Goal: Transaction & Acquisition: Purchase product/service

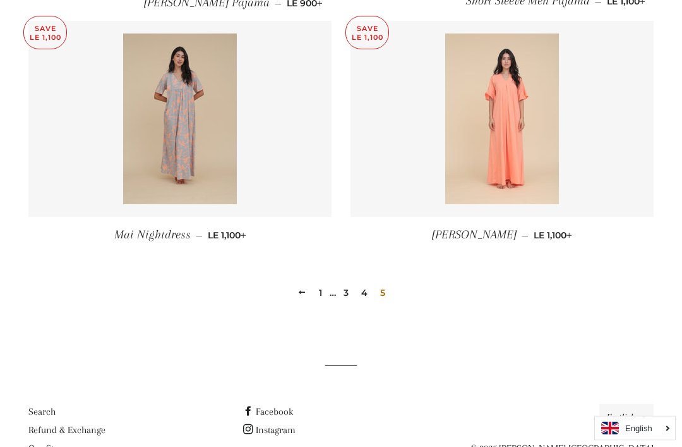
scroll to position [884, 0]
click at [321, 294] on link "1" at bounding box center [320, 292] width 13 height 19
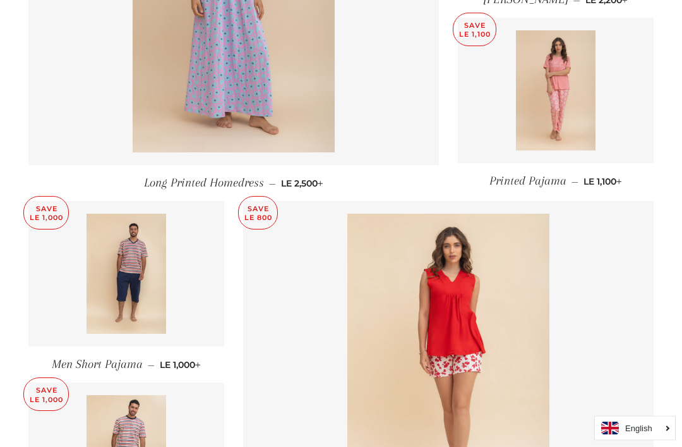
scroll to position [704, 0]
click at [550, 123] on img at bounding box center [556, 90] width 80 height 120
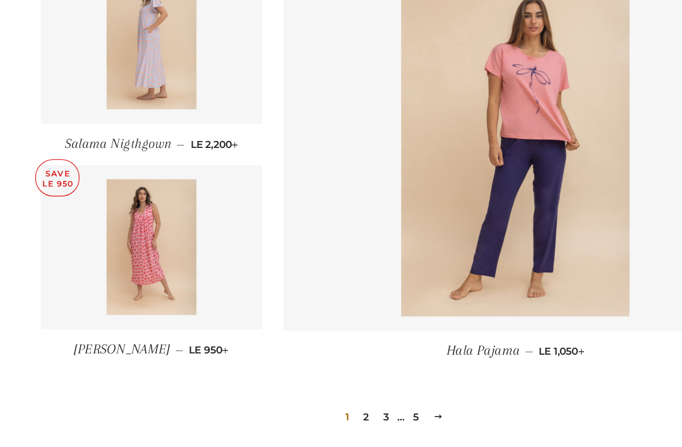
scroll to position [1673, 0]
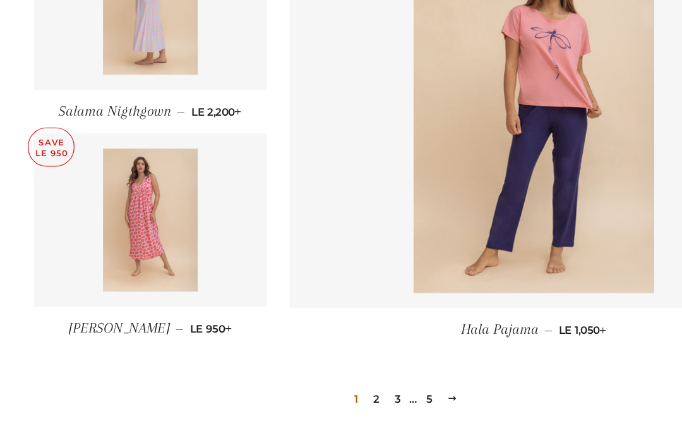
click at [321, 356] on link "2" at bounding box center [316, 365] width 15 height 19
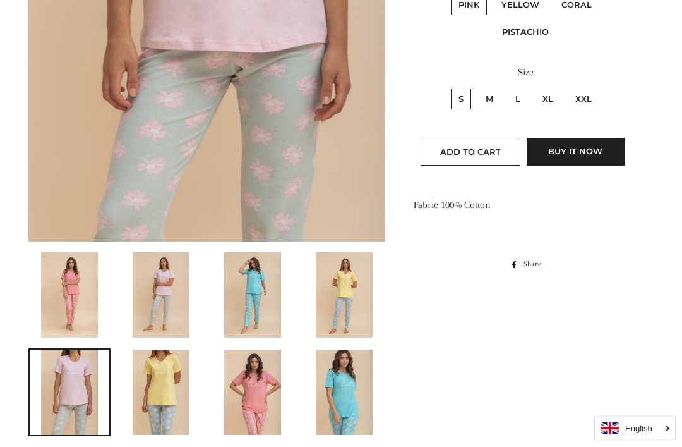
click at [243, 300] on img at bounding box center [252, 295] width 57 height 85
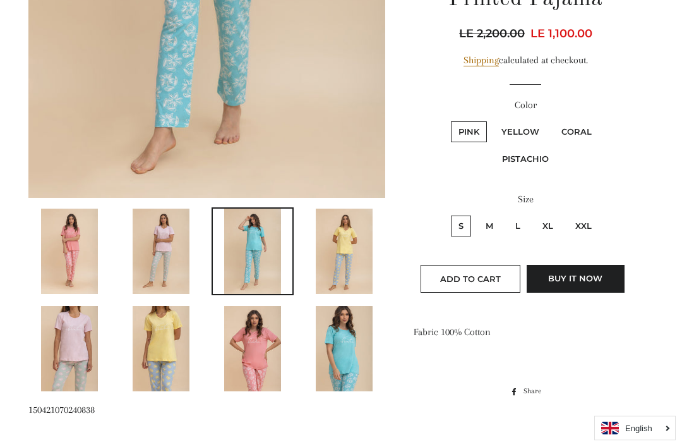
scroll to position [472, 0]
click at [152, 330] on img at bounding box center [161, 349] width 57 height 85
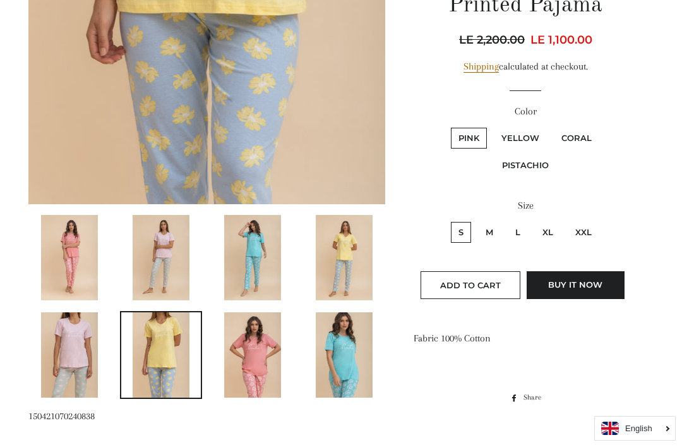
scroll to position [513, 0]
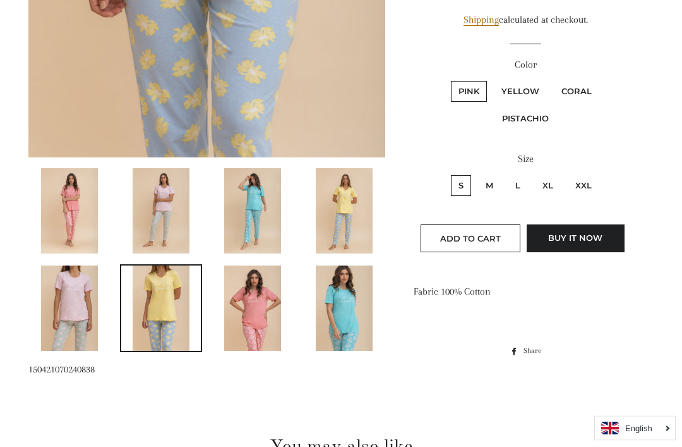
click at [61, 296] on img at bounding box center [69, 308] width 57 height 85
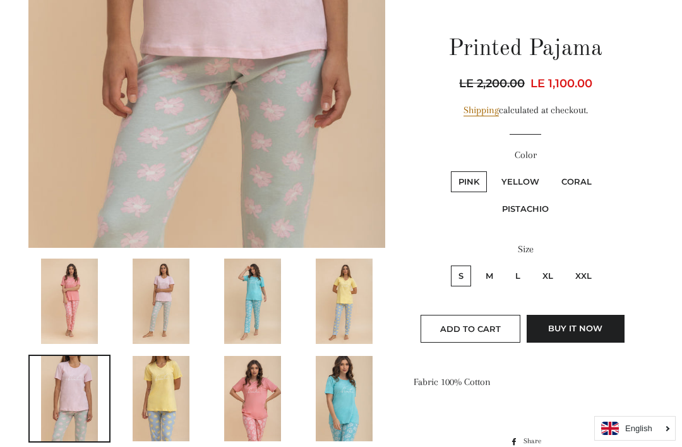
scroll to position [498, 0]
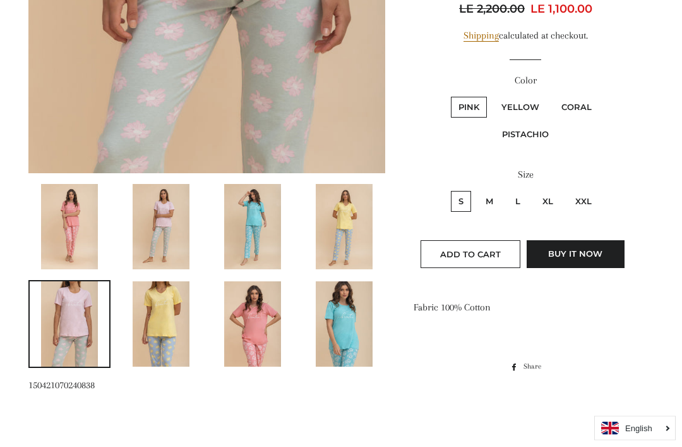
click at [357, 324] on img at bounding box center [344, 324] width 57 height 85
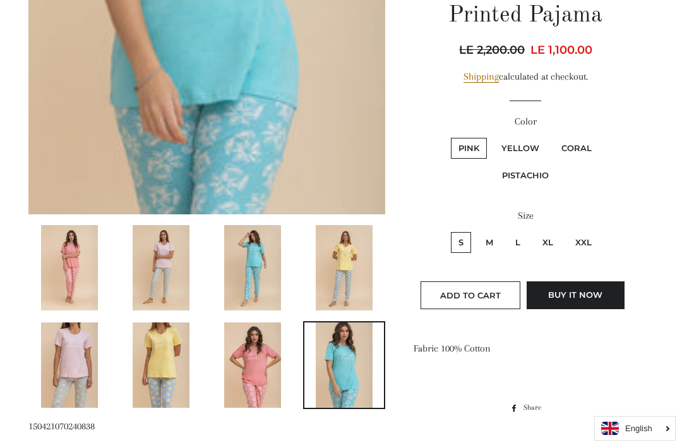
scroll to position [456, 0]
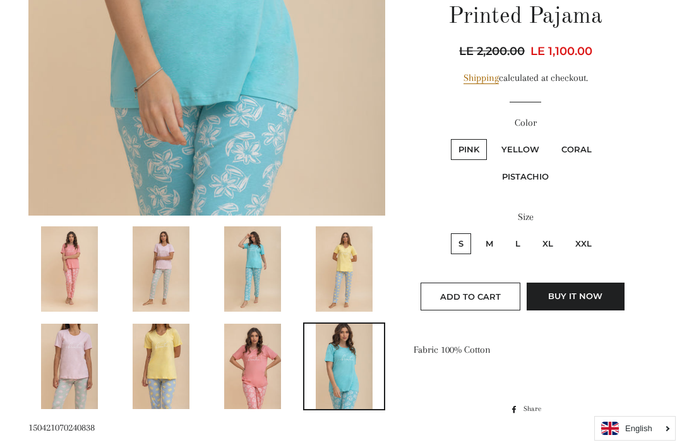
click at [65, 272] on img at bounding box center [69, 268] width 57 height 85
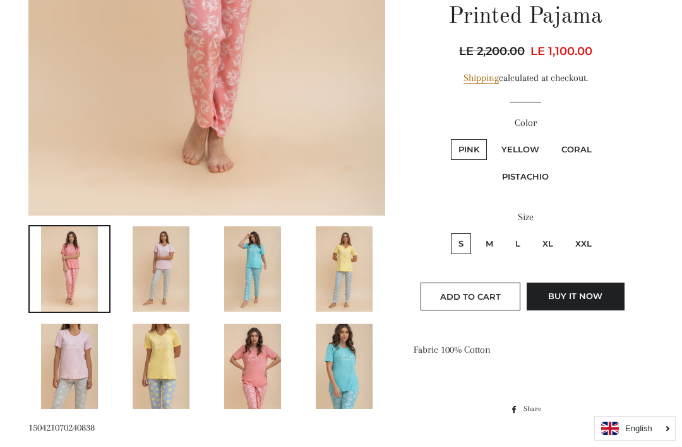
click at [150, 292] on img at bounding box center [161, 268] width 57 height 85
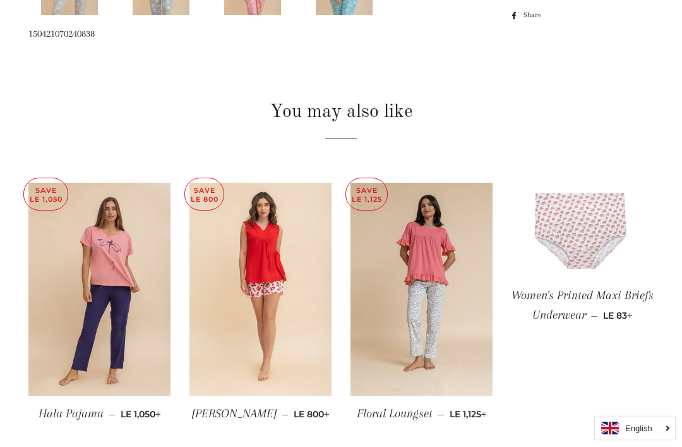
scroll to position [882, 0]
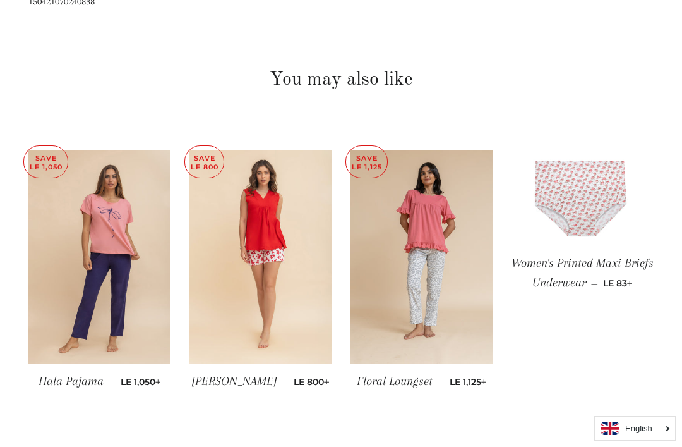
click at [83, 282] on img at bounding box center [99, 256] width 142 height 213
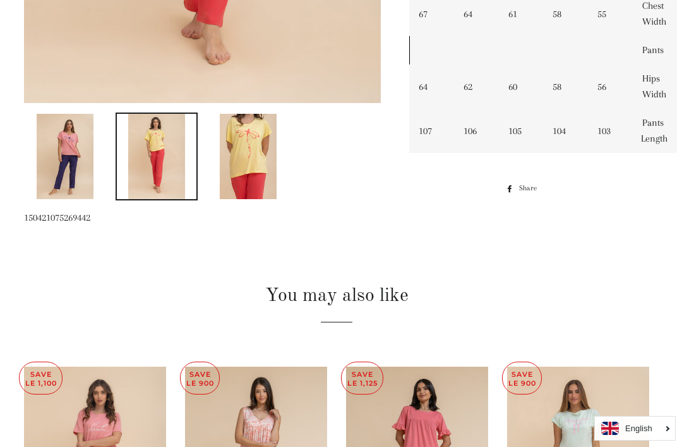
scroll to position [558, 3]
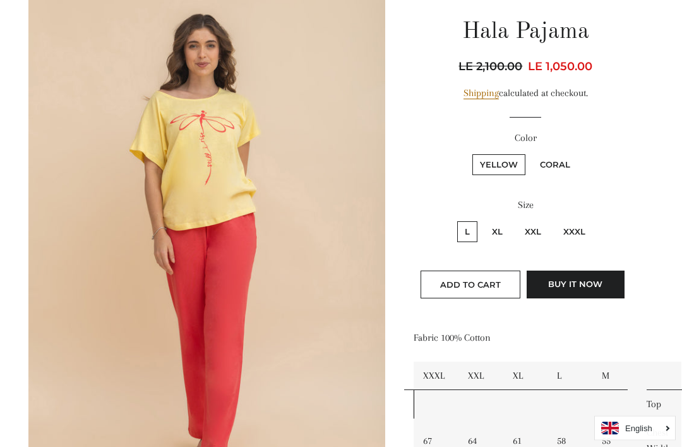
click at [556, 159] on label "Coral" at bounding box center [554, 165] width 45 height 21
click at [531, 153] on input "Coral" at bounding box center [531, 153] width 1 height 1
radio input "true"
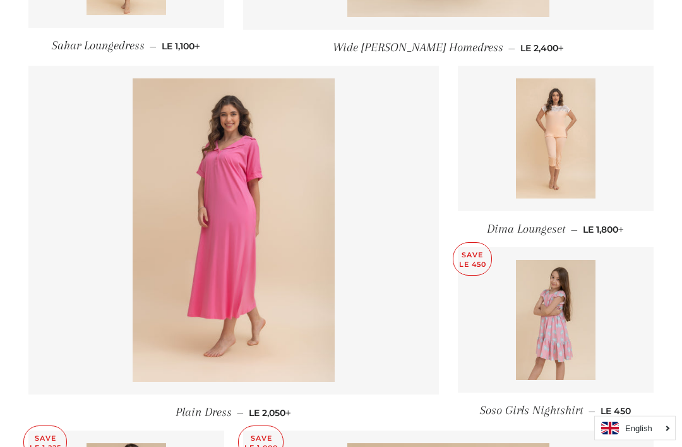
scroll to position [1203, 0]
click at [572, 176] on img at bounding box center [556, 138] width 80 height 120
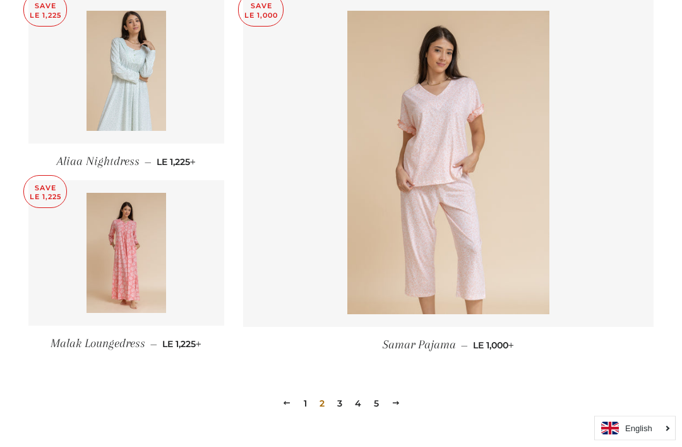
scroll to position [1635, 0]
click at [346, 400] on link "3" at bounding box center [339, 402] width 15 height 19
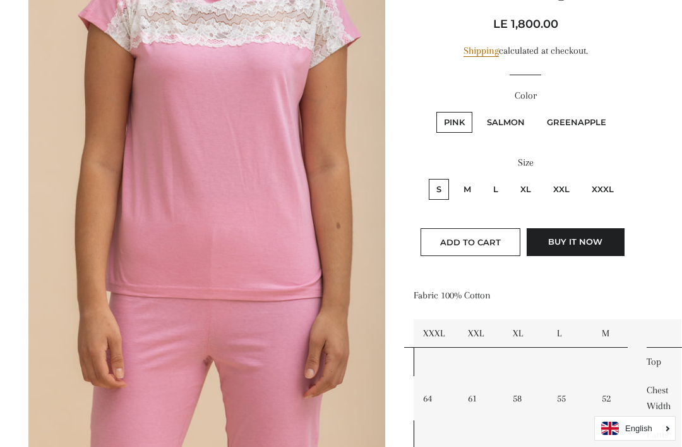
scroll to position [183, 0]
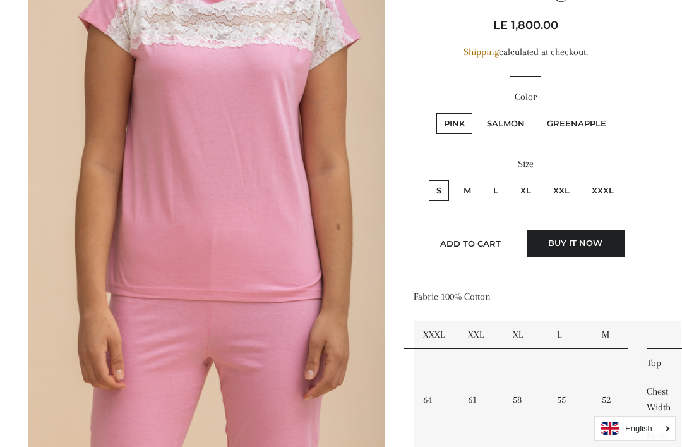
click at [523, 115] on label "Salmon" at bounding box center [505, 123] width 53 height 21
click at [478, 112] on input "Salmon" at bounding box center [477, 111] width 1 height 1
radio input "true"
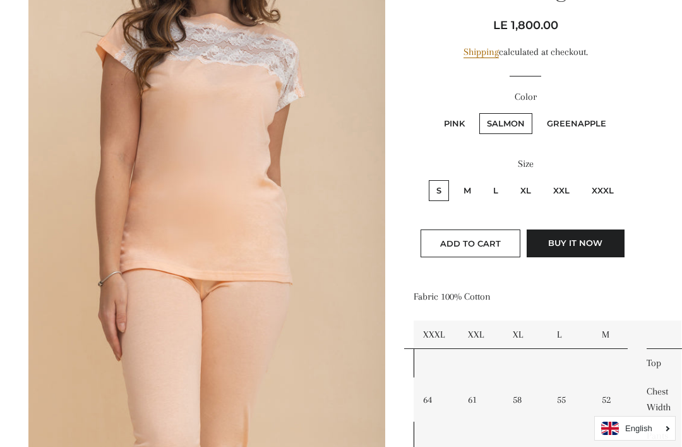
click at [580, 118] on label "GreenApple" at bounding box center [576, 123] width 75 height 21
click at [538, 112] on input "GreenApple" at bounding box center [537, 111] width 1 height 1
radio input "true"
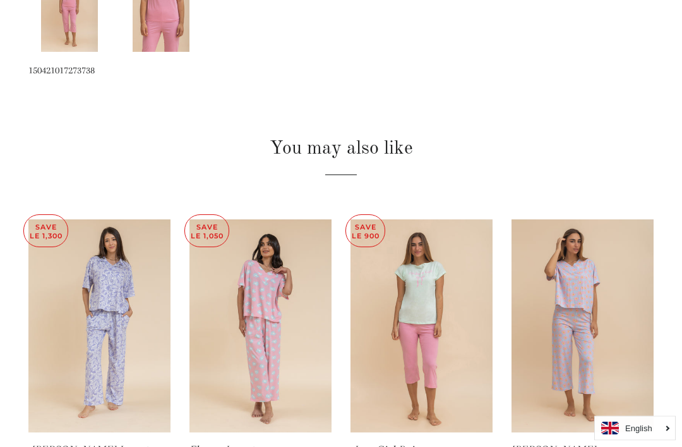
scroll to position [813, 0]
click at [611, 363] on img at bounding box center [583, 325] width 142 height 213
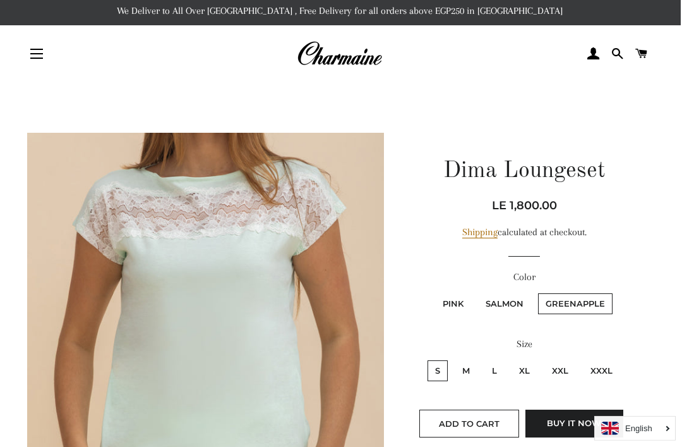
scroll to position [17, 2]
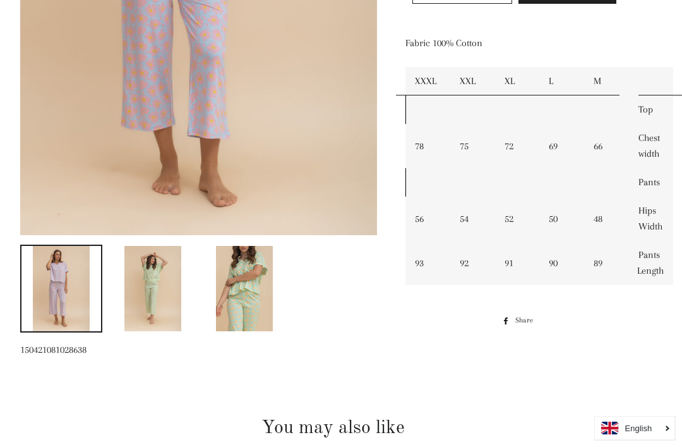
click at [239, 278] on img at bounding box center [245, 288] width 57 height 85
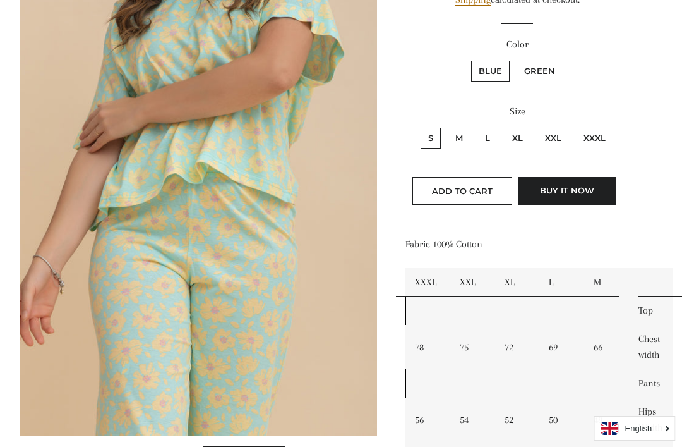
scroll to position [233, 8]
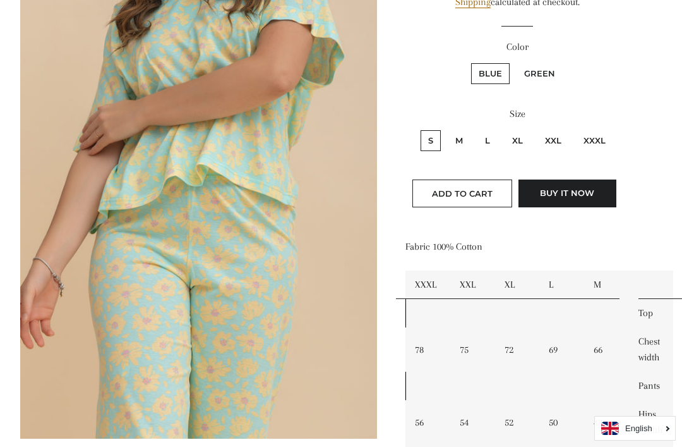
click at [539, 68] on label "Green" at bounding box center [540, 73] width 46 height 21
click at [515, 62] on input "Green" at bounding box center [515, 61] width 1 height 1
radio input "true"
click at [462, 143] on label "M" at bounding box center [459, 140] width 23 height 21
click at [447, 129] on input "M" at bounding box center [446, 128] width 1 height 1
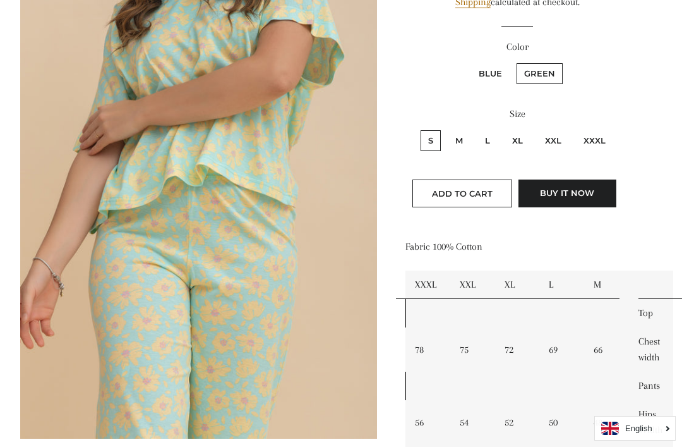
radio input "true"
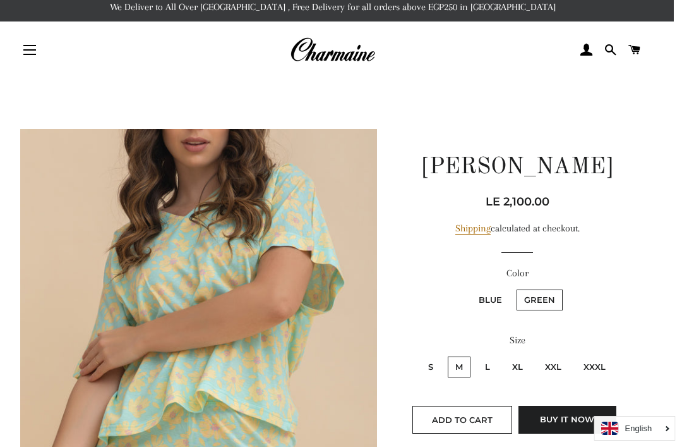
scroll to position [0, 8]
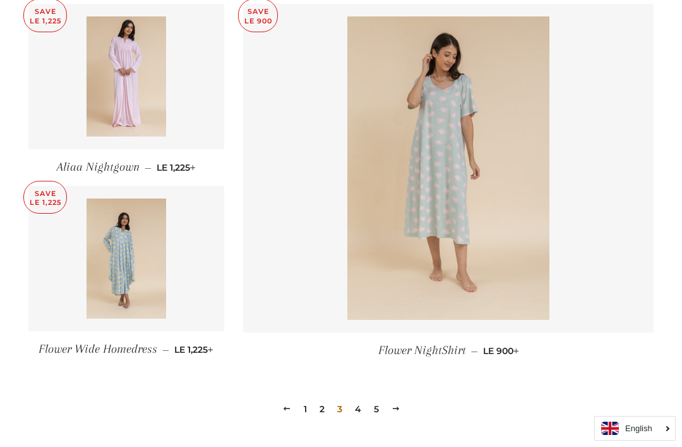
scroll to position [1631, 0]
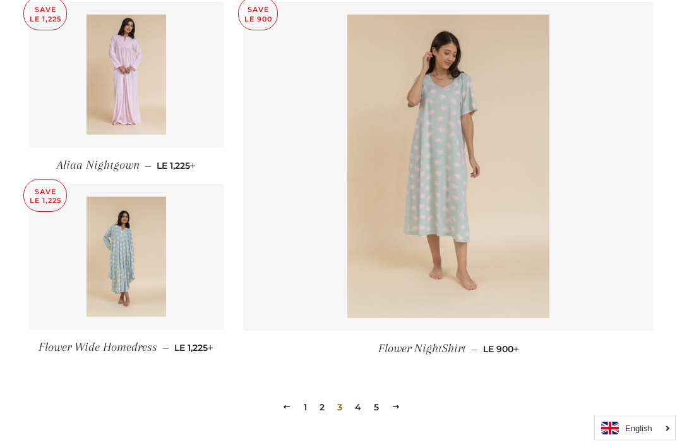
click at [362, 405] on link "4" at bounding box center [358, 407] width 16 height 19
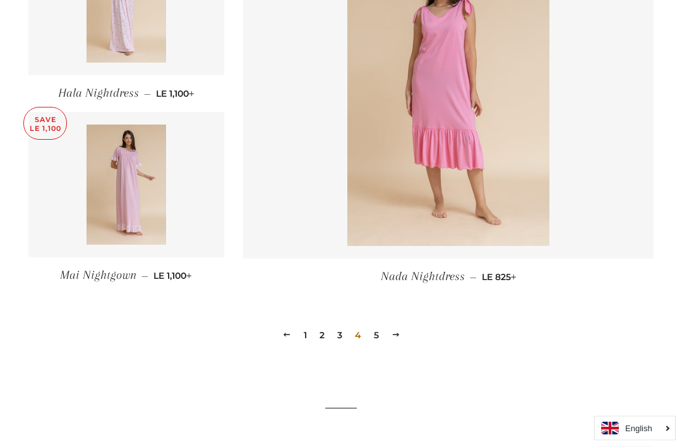
scroll to position [1763, 0]
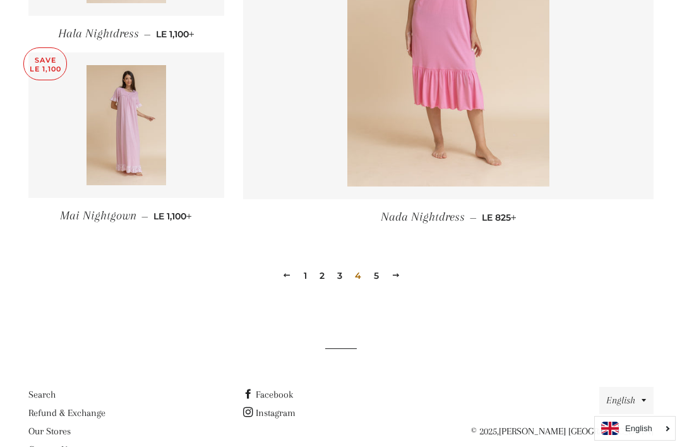
click at [381, 270] on link "5" at bounding box center [376, 275] width 15 height 19
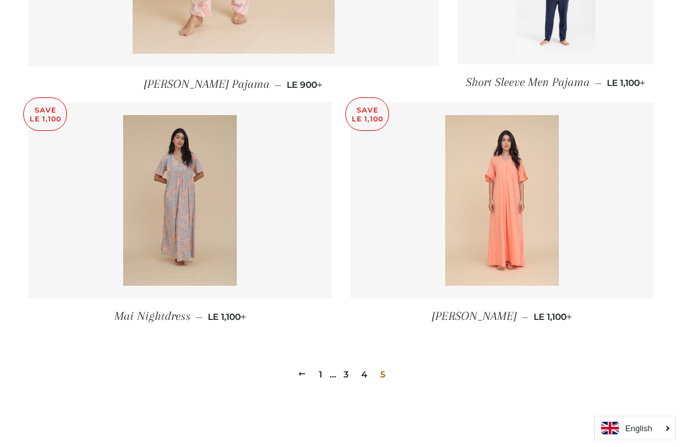
scroll to position [802, 0]
click at [317, 377] on link "1" at bounding box center [320, 373] width 13 height 19
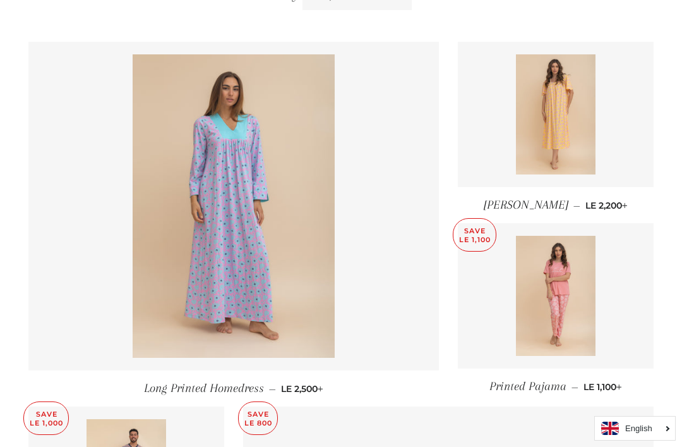
scroll to position [498, 0]
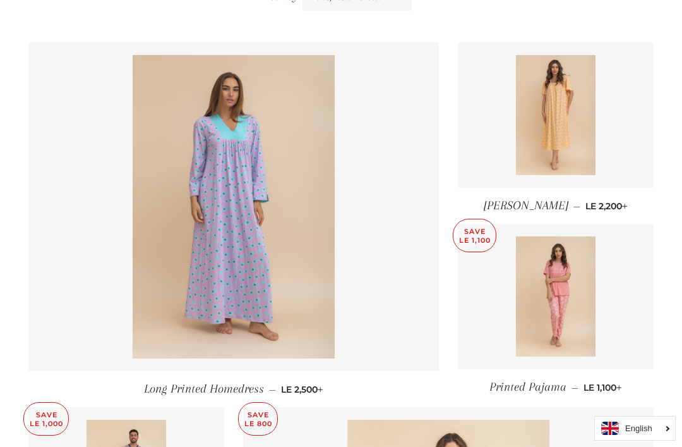
click at [187, 237] on img at bounding box center [234, 206] width 202 height 303
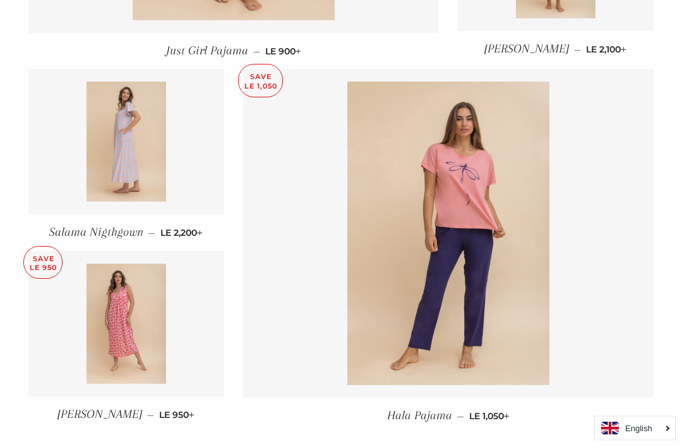
scroll to position [1564, 0]
click at [520, 251] on img at bounding box center [448, 232] width 202 height 303
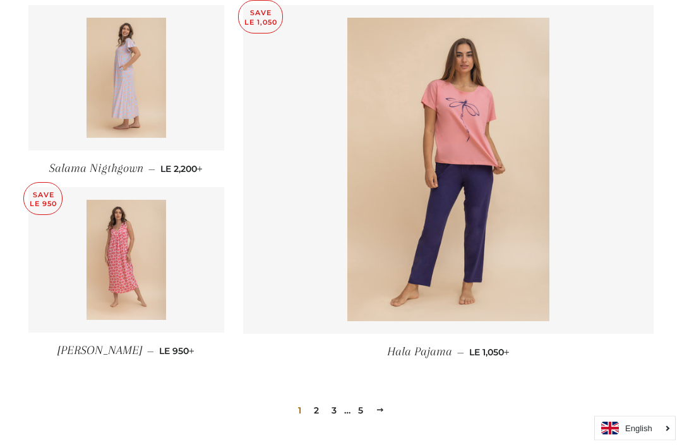
scroll to position [1628, 0]
click at [322, 417] on link "2" at bounding box center [316, 409] width 15 height 19
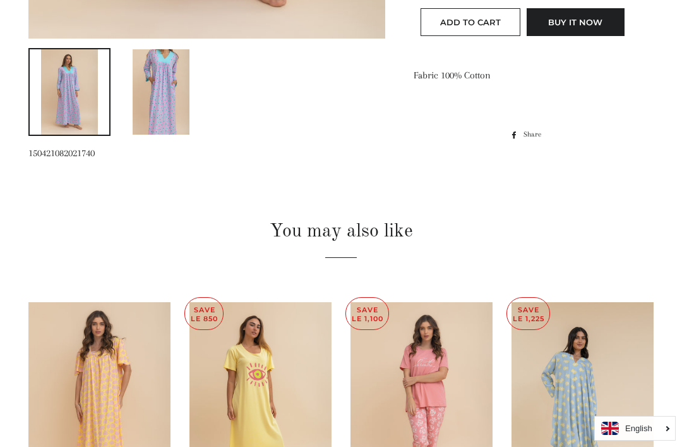
scroll to position [630, 0]
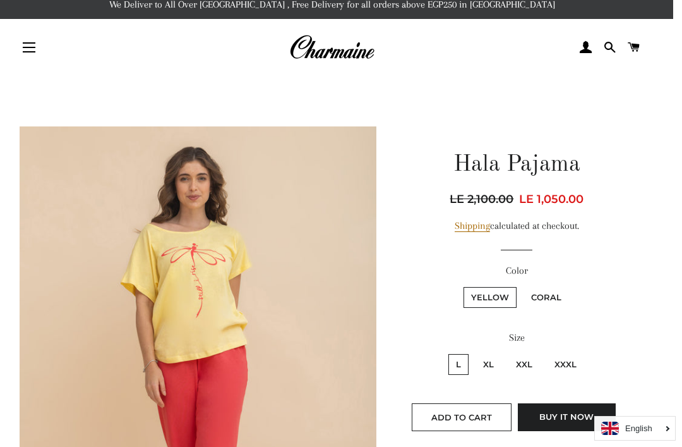
scroll to position [0, 9]
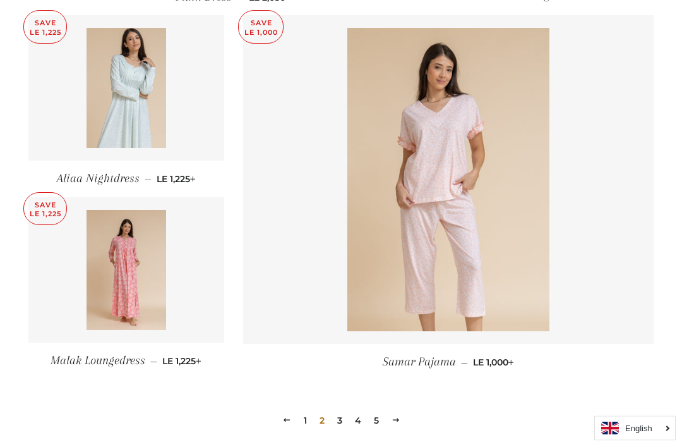
scroll to position [1618, 0]
click at [373, 417] on link "5" at bounding box center [376, 420] width 15 height 19
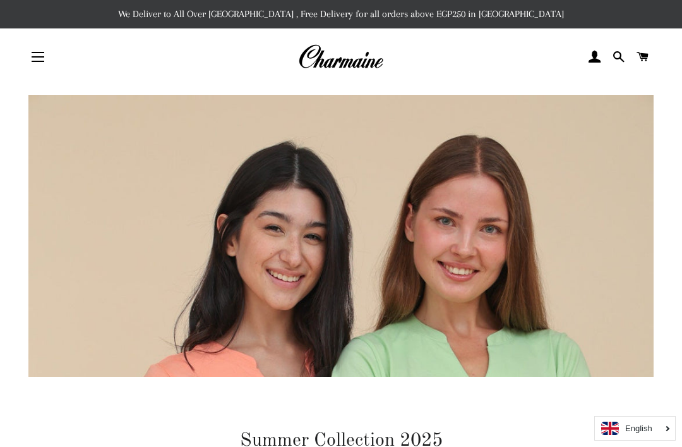
click at [337, 57] on img at bounding box center [340, 57] width 85 height 28
